Goal: Transaction & Acquisition: Purchase product/service

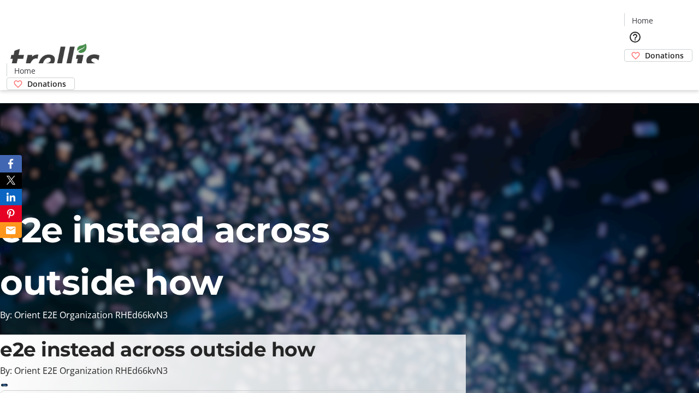
click at [645, 50] on span "Donations" at bounding box center [664, 55] width 39 height 11
